Goal: Register for event/course

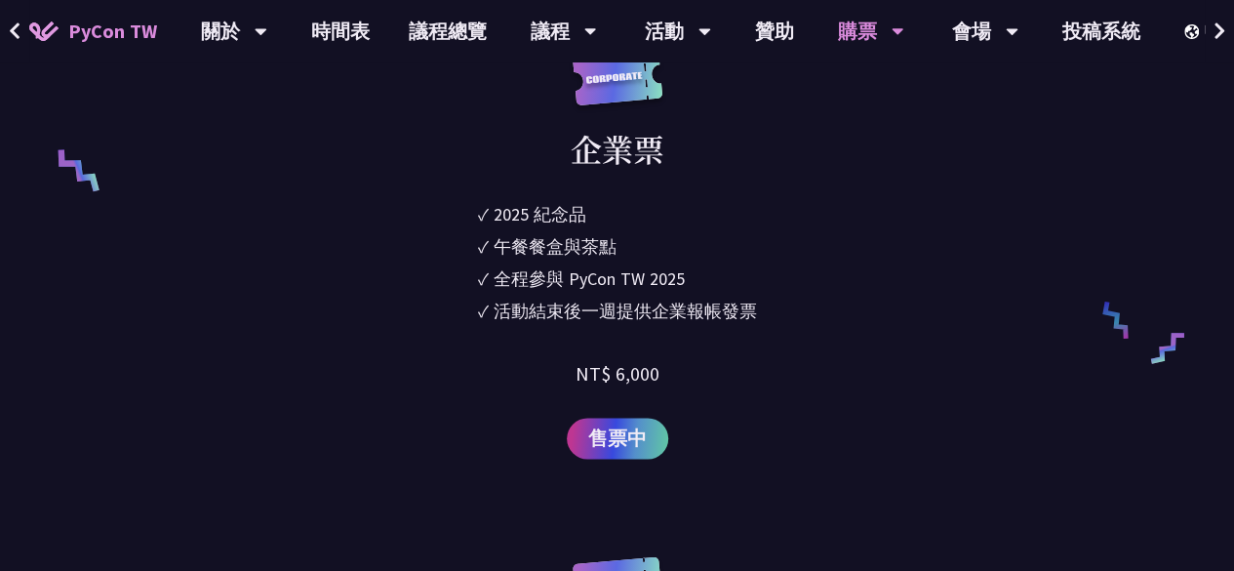
scroll to position [1366, 0]
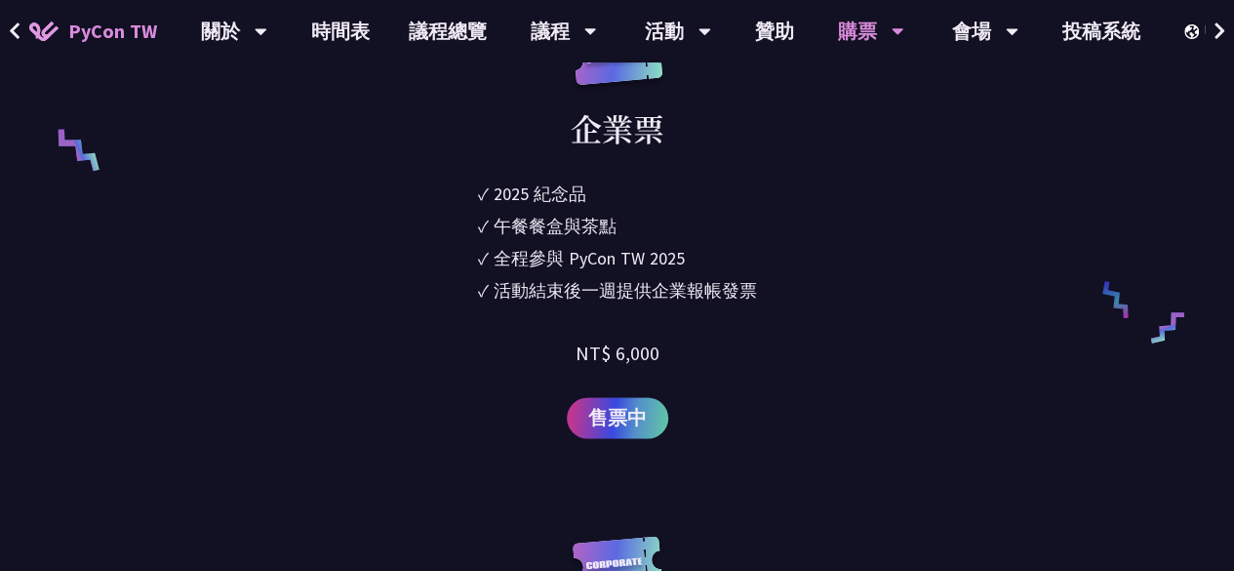
drag, startPoint x: 488, startPoint y: 231, endPoint x: 760, endPoint y: 252, distance: 272.9
click at [759, 251] on div "企業票 ✓ 2025 [PERSON_NAME]✓ 午餐餐盒與茶點 ✓ 全程參與 PyCon TW 2025 ✓ 活動結束後一週提供企業報帳發票 NT$ 6,…" at bounding box center [617, 233] width 602 height 409
click at [770, 259] on div "企業票 ✓ 2025 [PERSON_NAME]✓ 午餐餐盒與茶點 ✓ 全程參與 PyCon TW 2025 ✓ 活動結束後一週提供企業報帳發票 NT$ 6,…" at bounding box center [617, 233] width 602 height 409
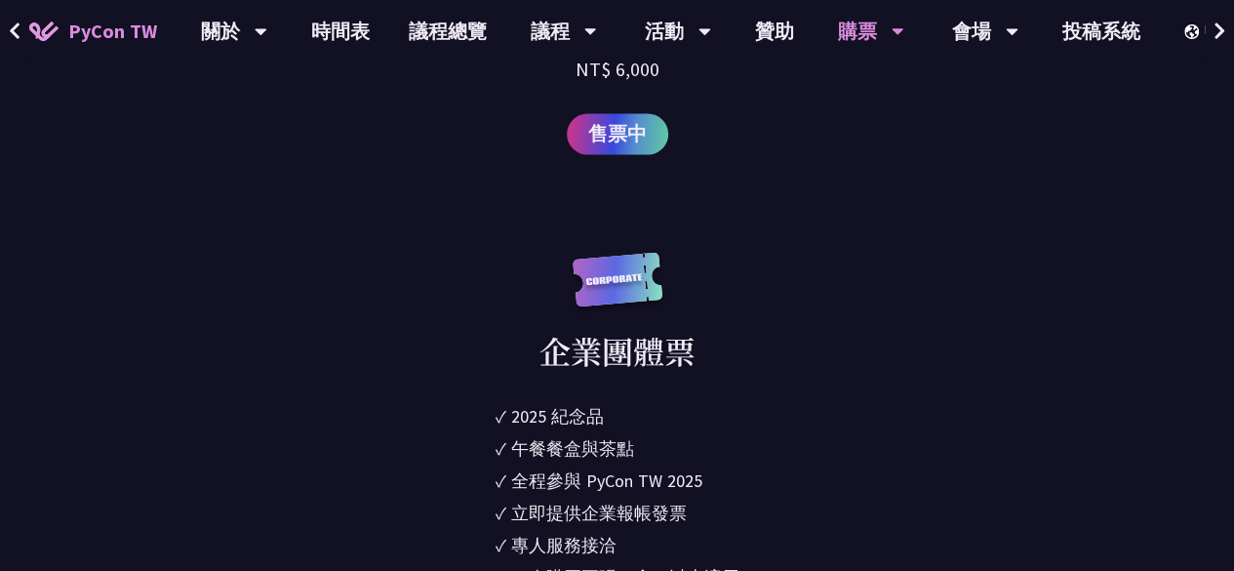
scroll to position [1658, 0]
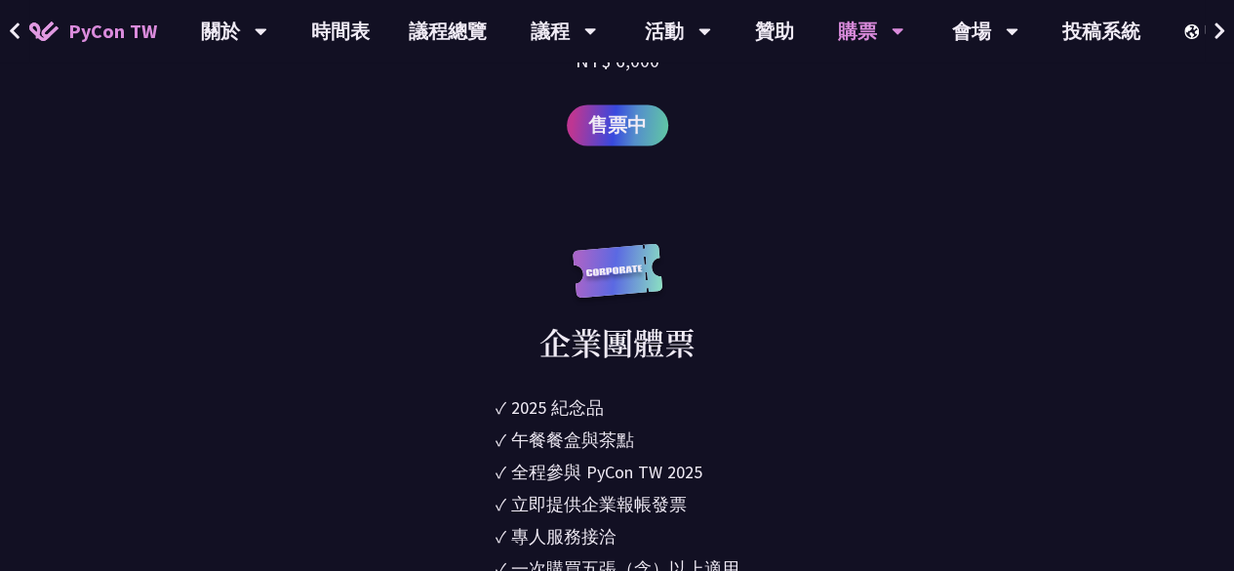
drag, startPoint x: 533, startPoint y: 449, endPoint x: 695, endPoint y: 446, distance: 162.0
click at [695, 446] on li "✓ 午餐餐盒與茶點" at bounding box center [618, 438] width 244 height 26
click at [696, 446] on li "✓ 午餐餐盒與茶點" at bounding box center [618, 438] width 244 height 26
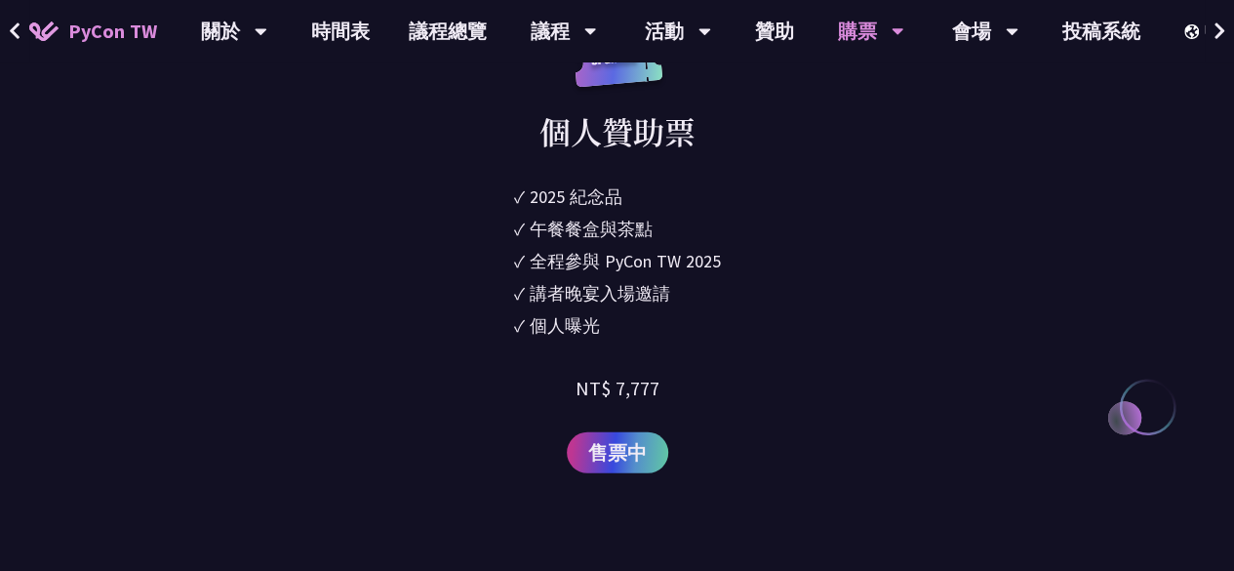
scroll to position [2829, 0]
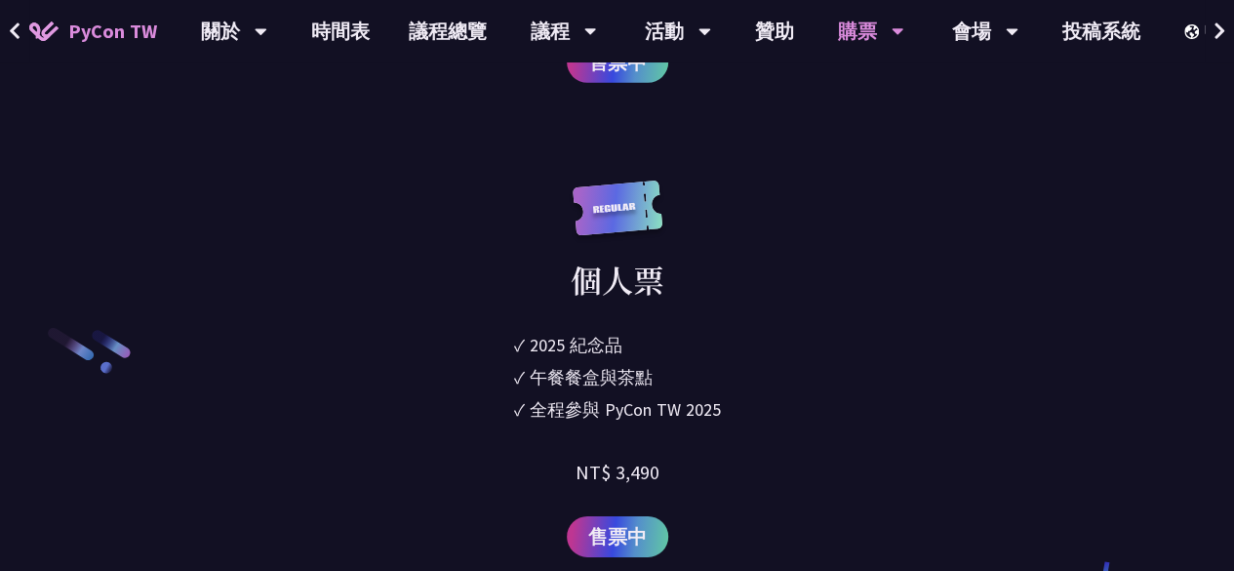
drag, startPoint x: 540, startPoint y: 389, endPoint x: 792, endPoint y: 385, distance: 251.7
click at [792, 385] on div "個人票 ✓ 2025 紀念品 ✓ 午餐餐盒與茶點 ✓ 全程參與 PyCon TW 2025 NT$ 3,490 售票中" at bounding box center [617, 368] width 602 height 377
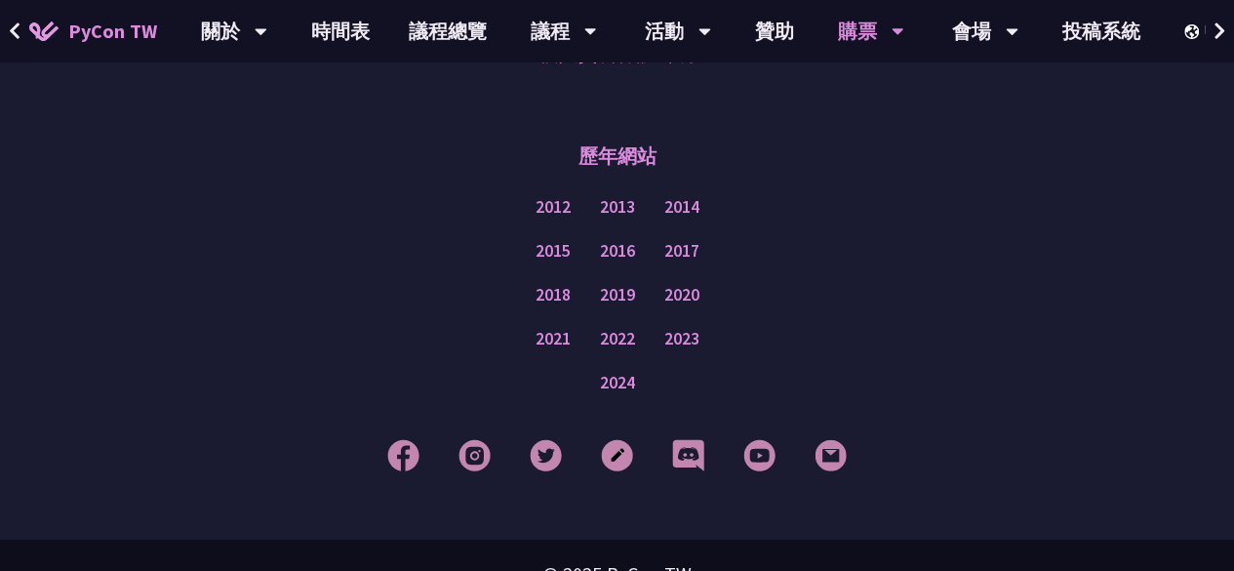
scroll to position [6975, 0]
